Goal: Task Accomplishment & Management: Manage account settings

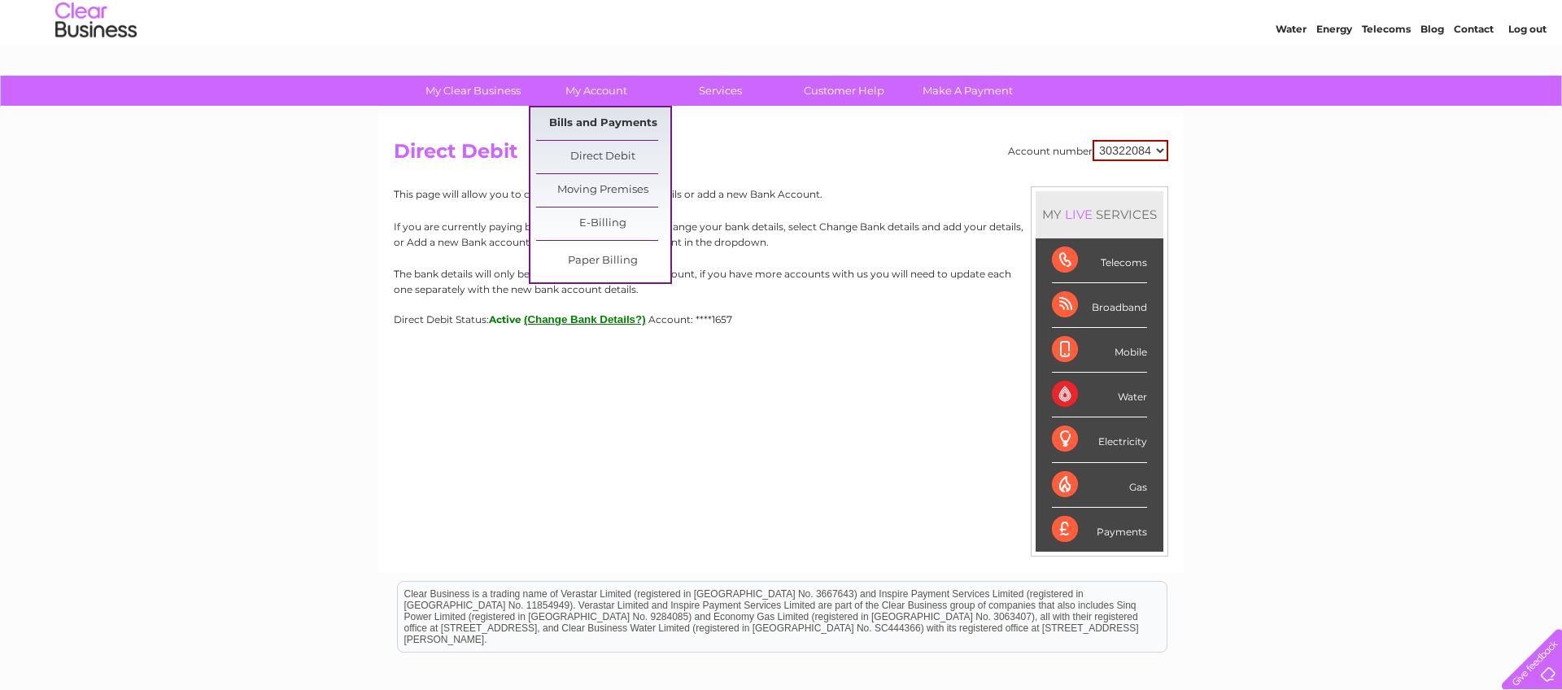
click at [579, 123] on link "Bills and Payments" at bounding box center [603, 123] width 134 height 33
click at [579, 124] on link "Bills and Payments" at bounding box center [603, 123] width 134 height 33
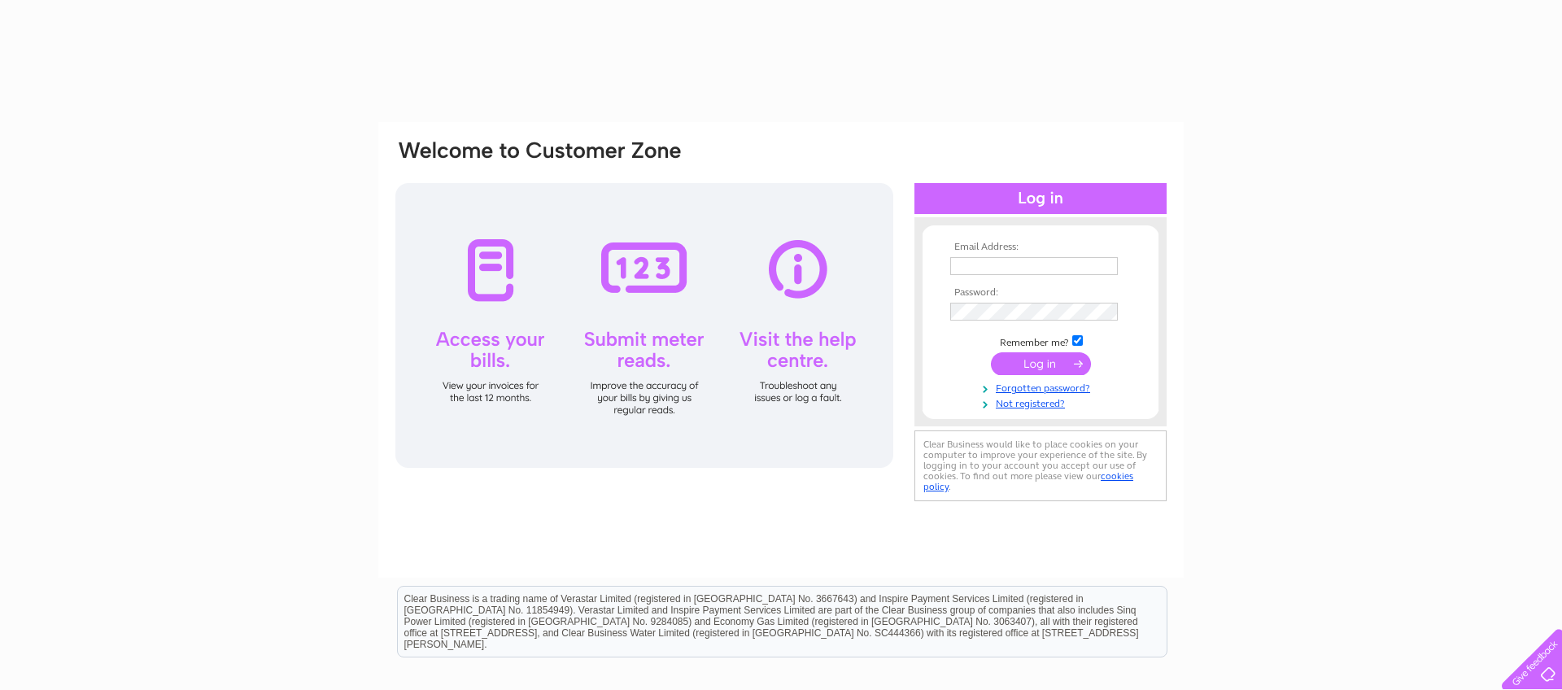
type input "lennybleakley@icloud.com"
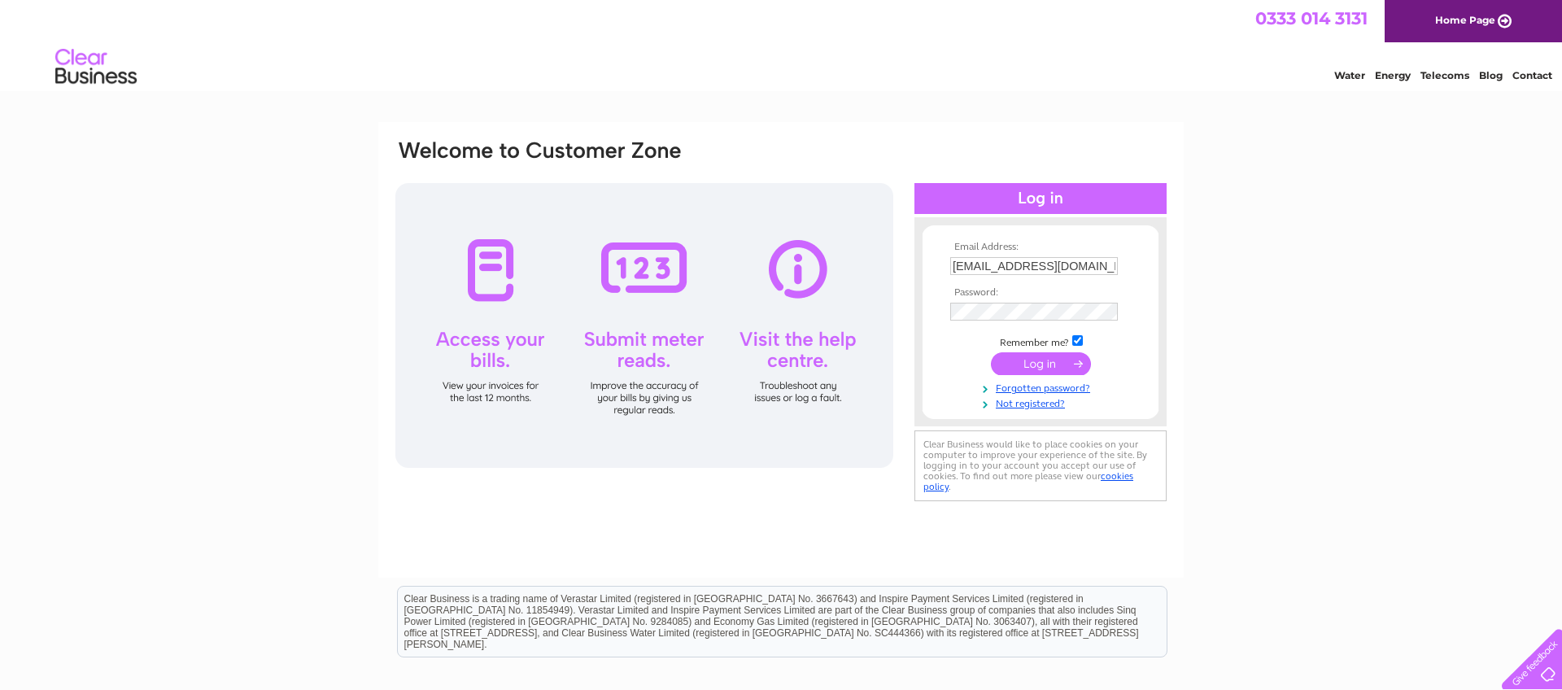
click at [1047, 361] on input "submit" at bounding box center [1041, 363] width 100 height 23
click at [1038, 361] on input "submit" at bounding box center [1041, 363] width 100 height 23
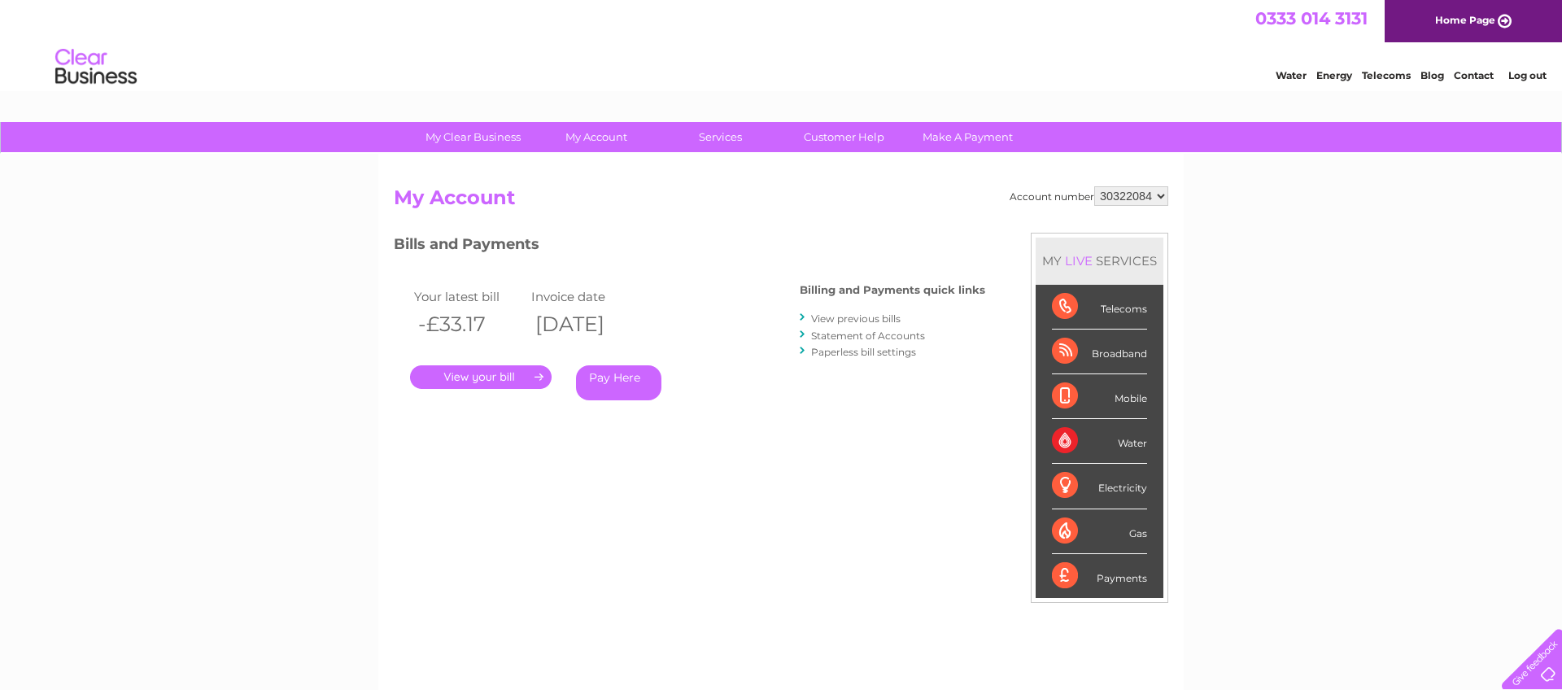
click at [505, 375] on link "." at bounding box center [481, 377] width 142 height 24
click at [520, 375] on link "." at bounding box center [481, 377] width 142 height 24
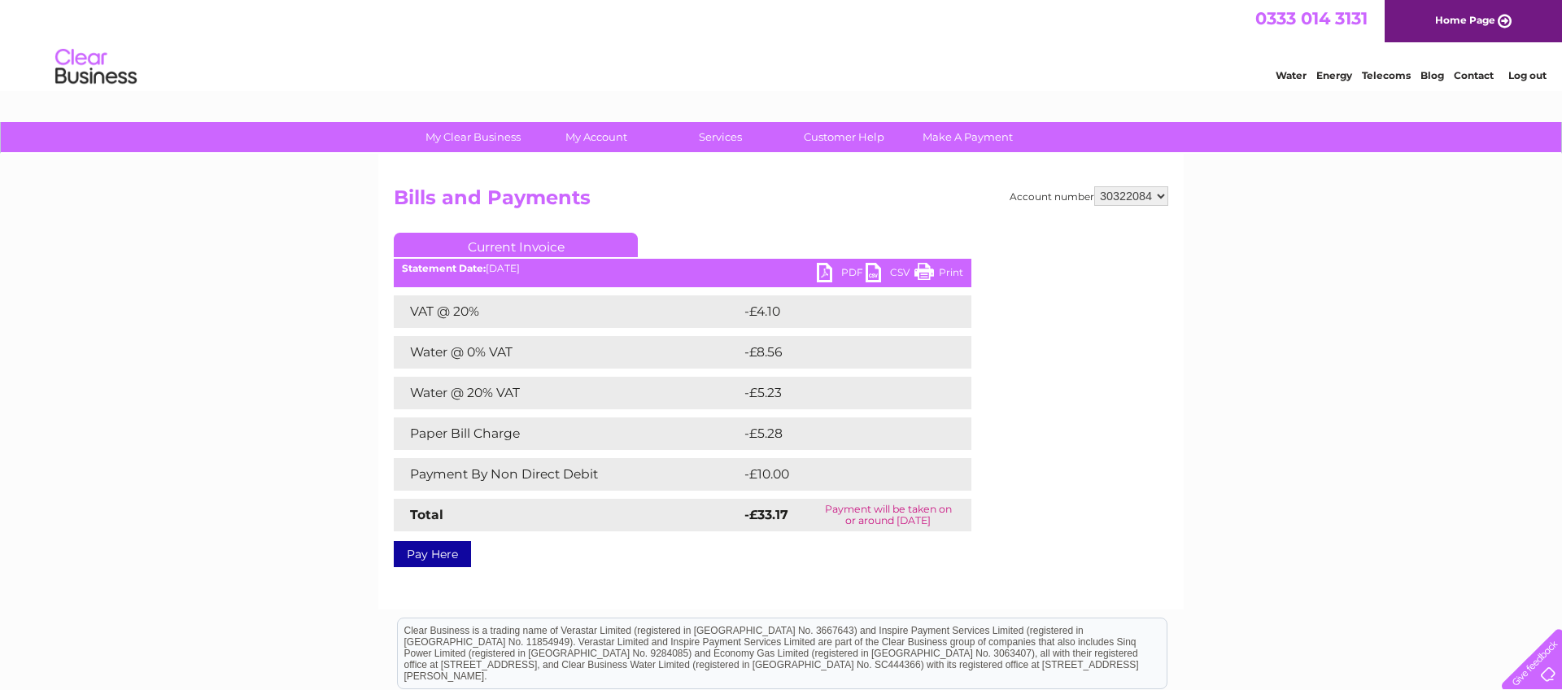
click at [874, 273] on link "CSV" at bounding box center [890, 275] width 49 height 24
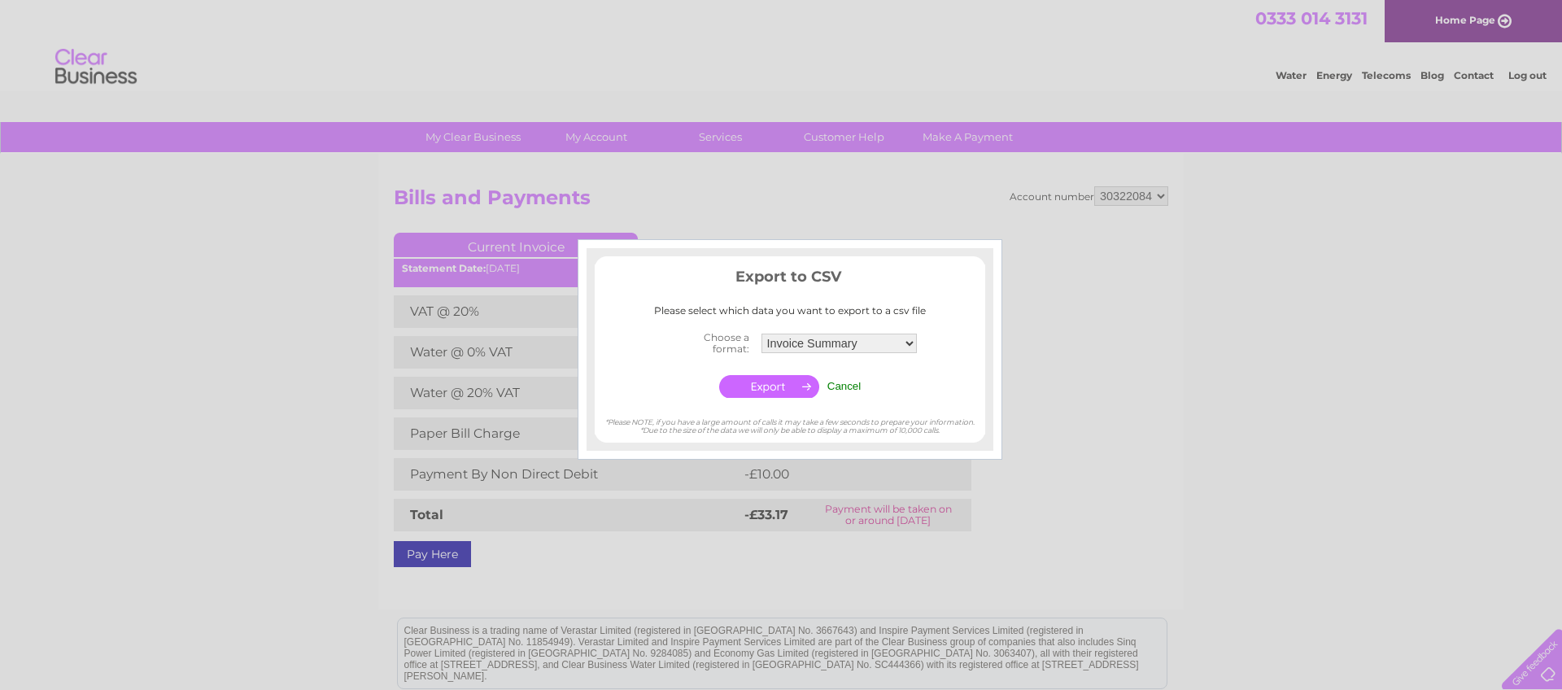
click at [852, 385] on input "Cancel" at bounding box center [845, 386] width 34 height 12
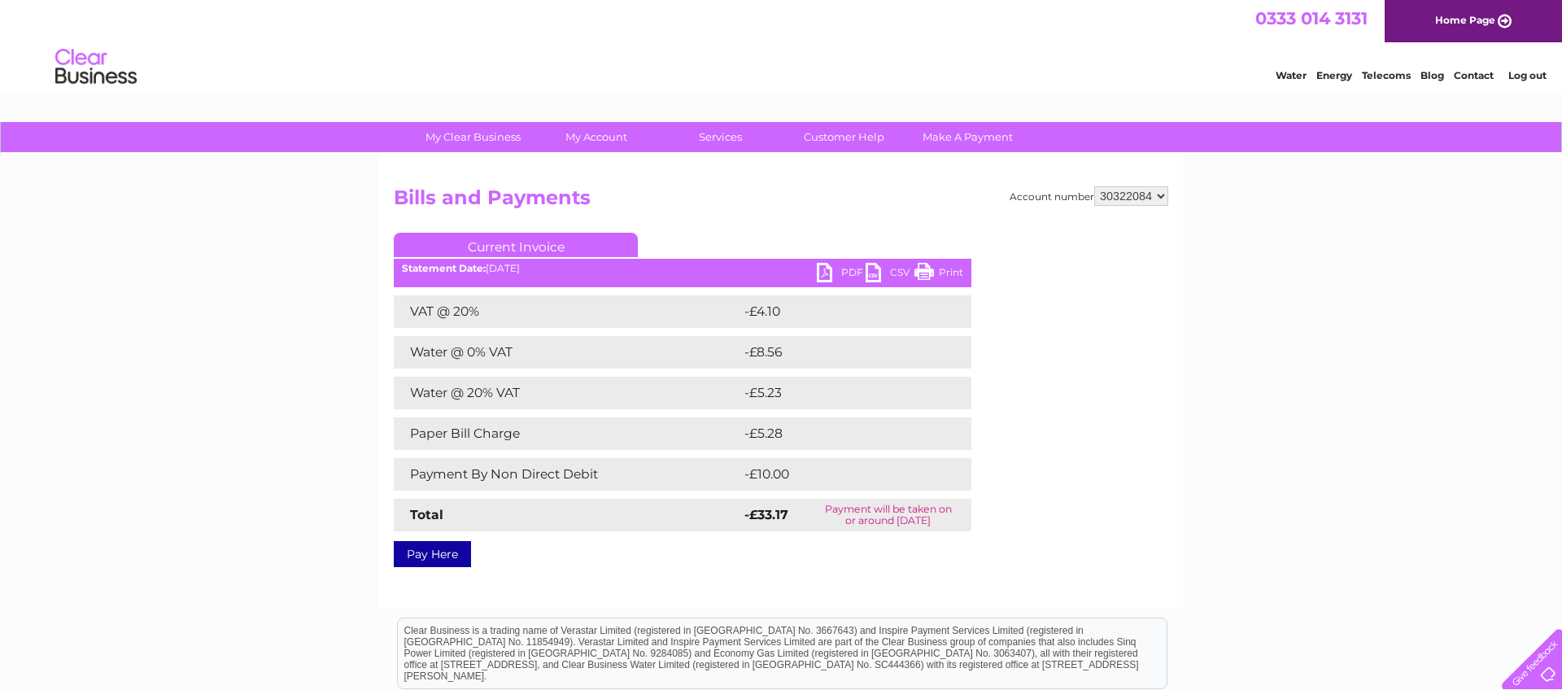
click at [826, 273] on link "PDF" at bounding box center [841, 275] width 49 height 24
